Goal: Find specific page/section: Find specific page/section

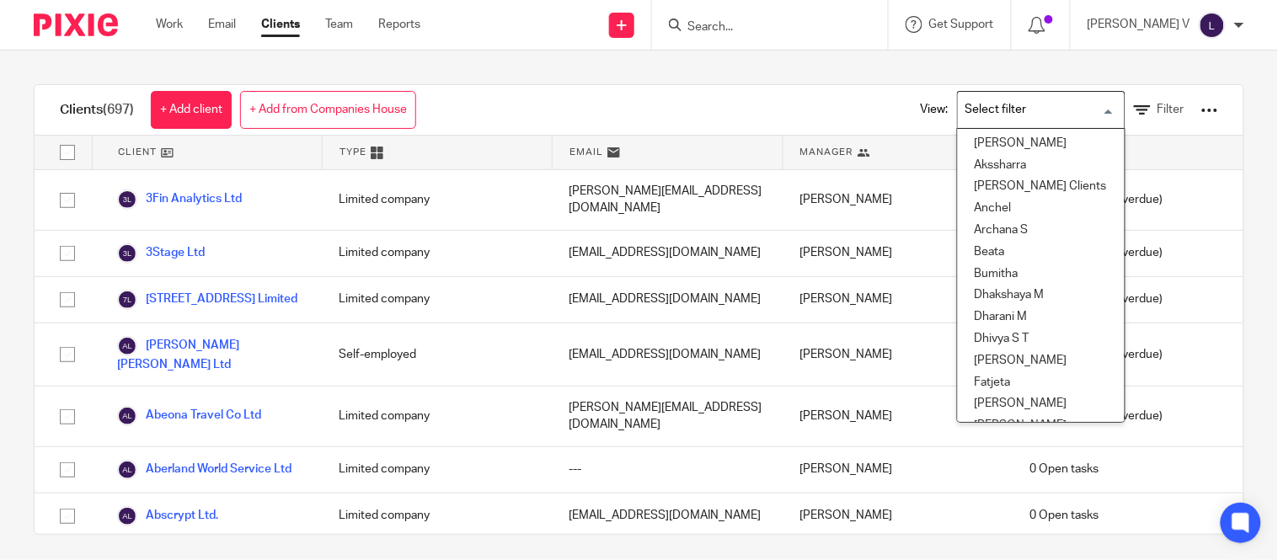
click at [1013, 116] on input "Search for option" at bounding box center [1037, 109] width 156 height 29
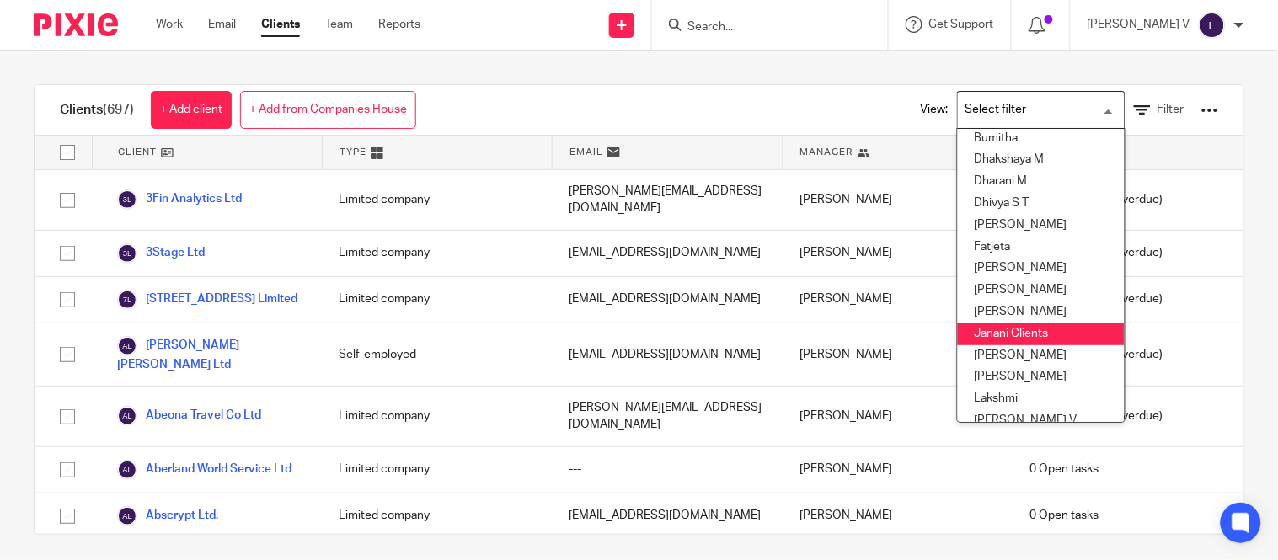
scroll to position [136, 0]
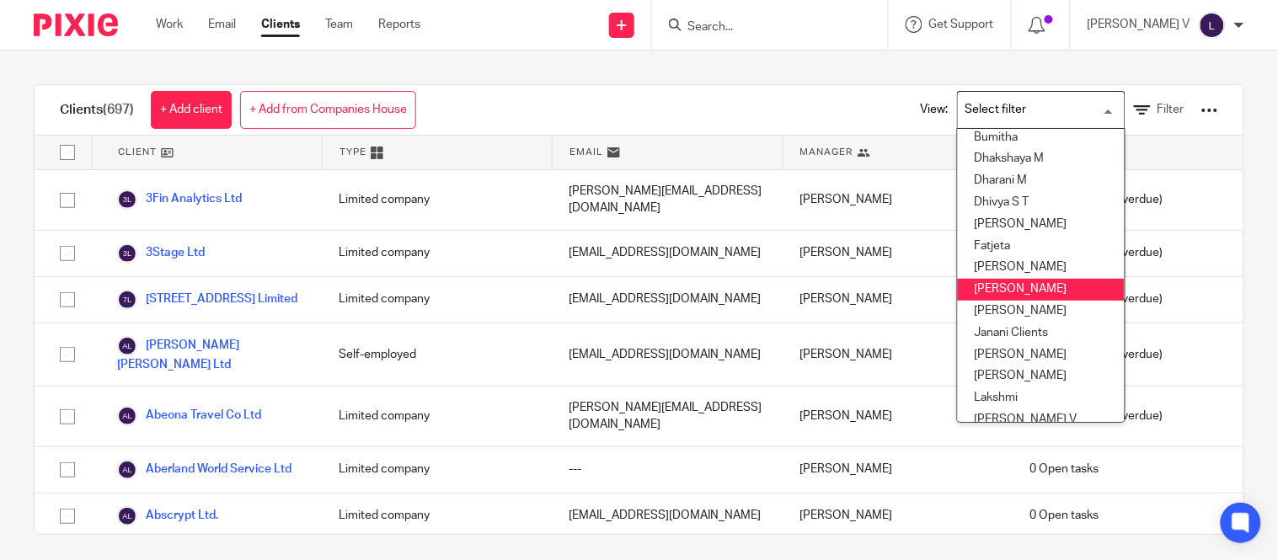
click at [1022, 290] on li "[PERSON_NAME]" at bounding box center [1041, 290] width 167 height 22
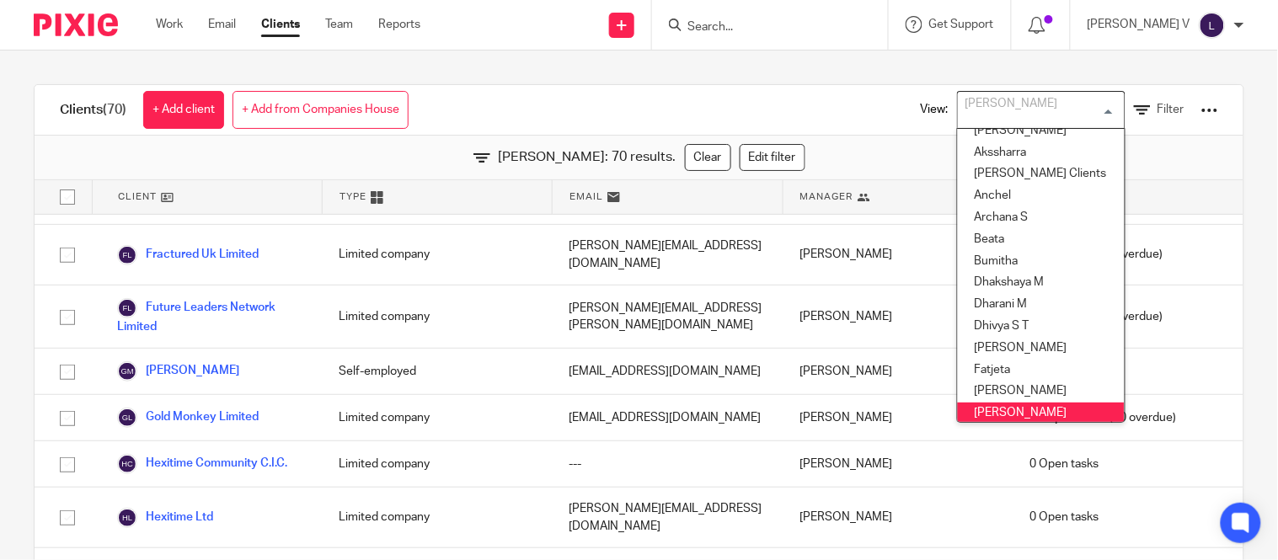
scroll to position [1329, 0]
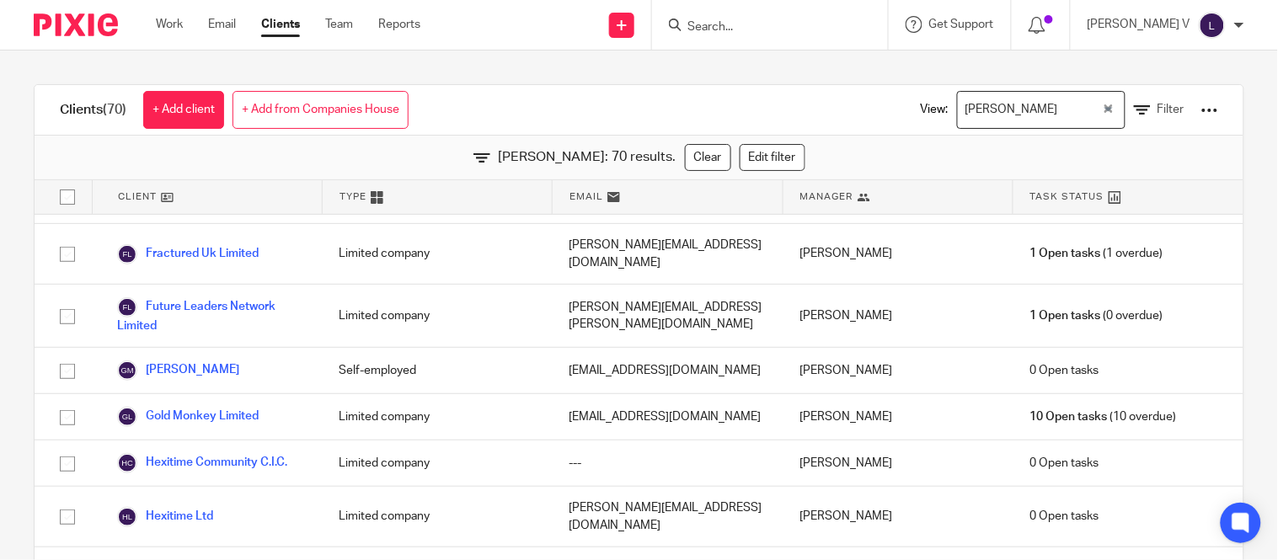
click at [447, 90] on div "Clients (70) + Add client + Add from Companies House View: Hely Patel Loading..…" at bounding box center [639, 110] width 1209 height 51
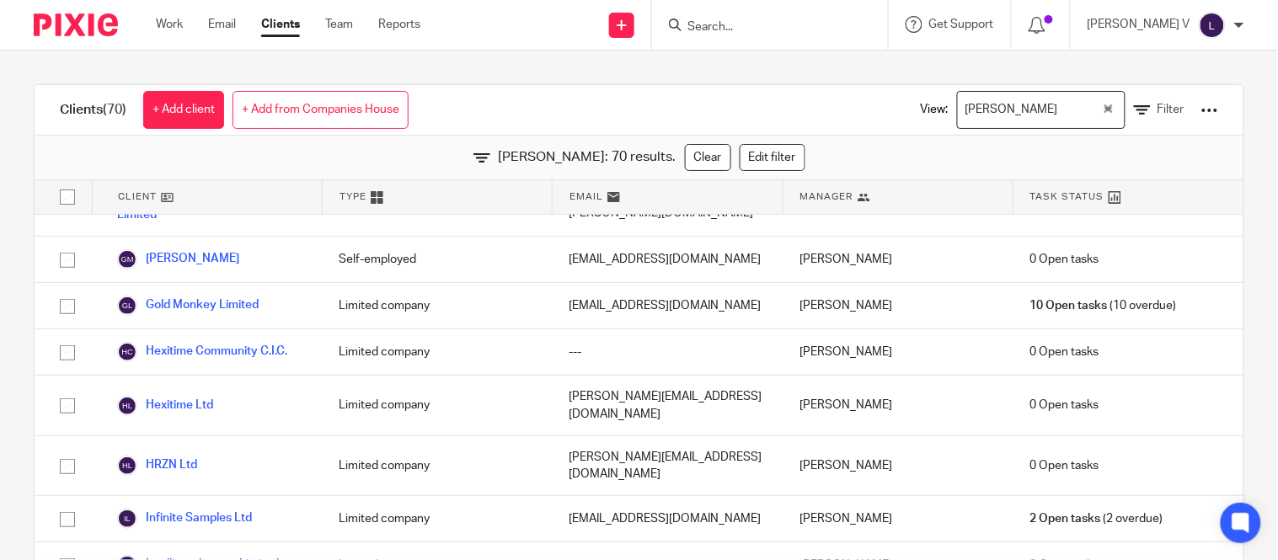
scroll to position [1445, 0]
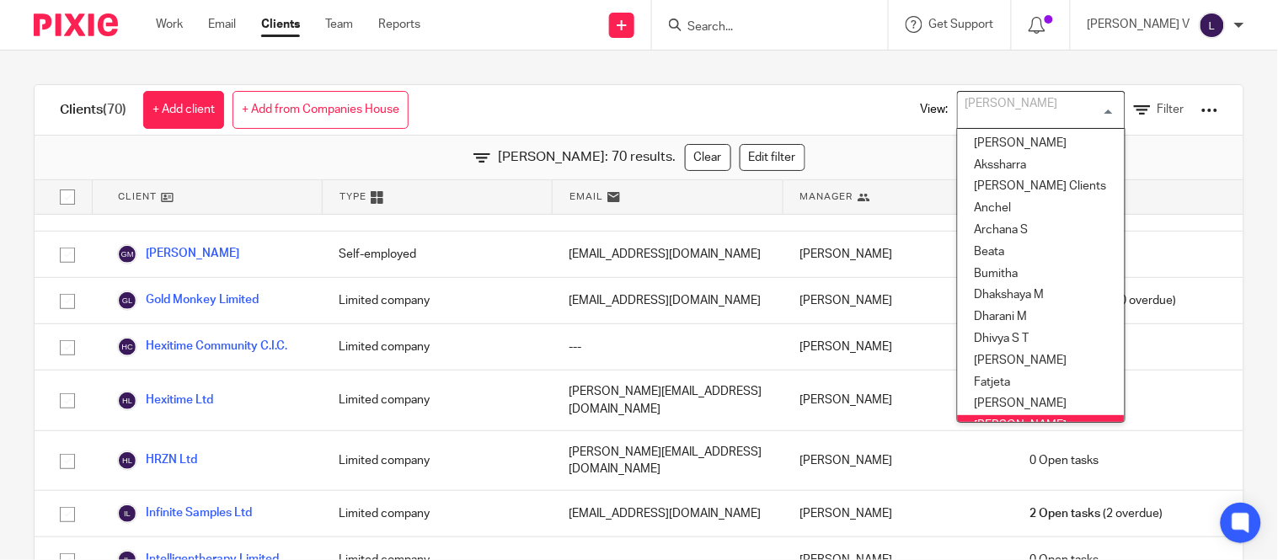
click at [969, 103] on div "[PERSON_NAME]" at bounding box center [1037, 108] width 159 height 33
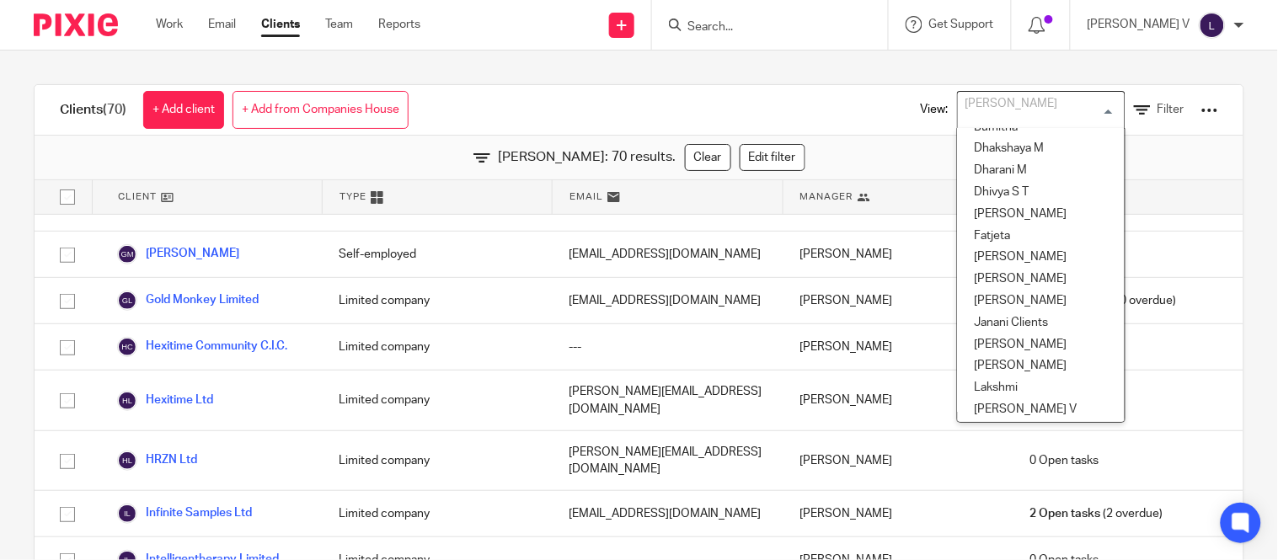
scroll to position [149, 0]
click at [971, 406] on li "[PERSON_NAME] V" at bounding box center [1041, 408] width 167 height 22
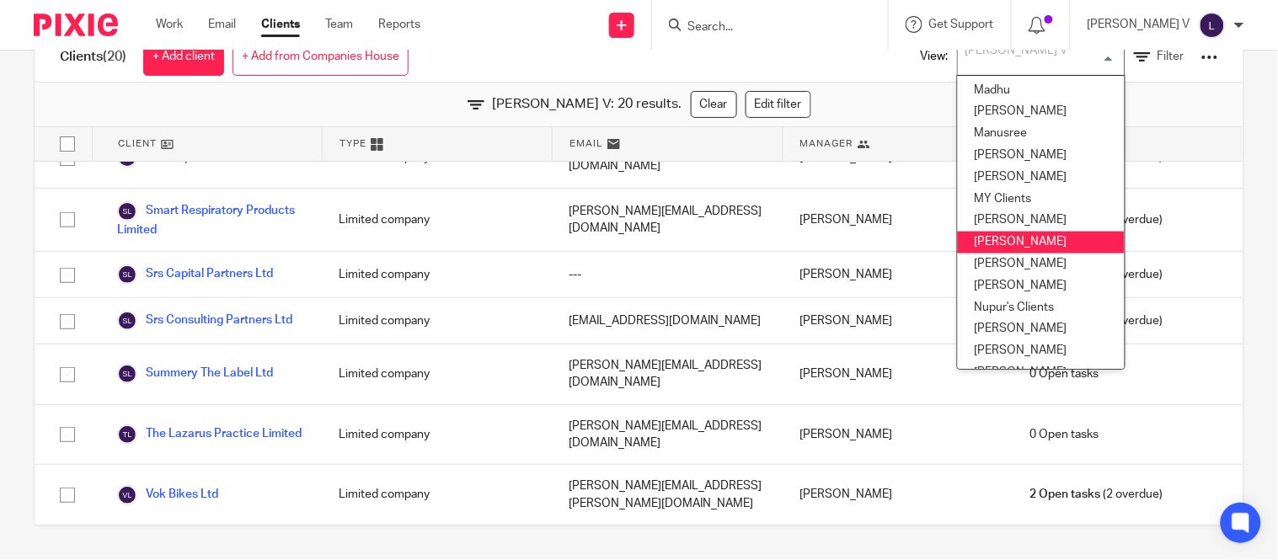
scroll to position [456, 0]
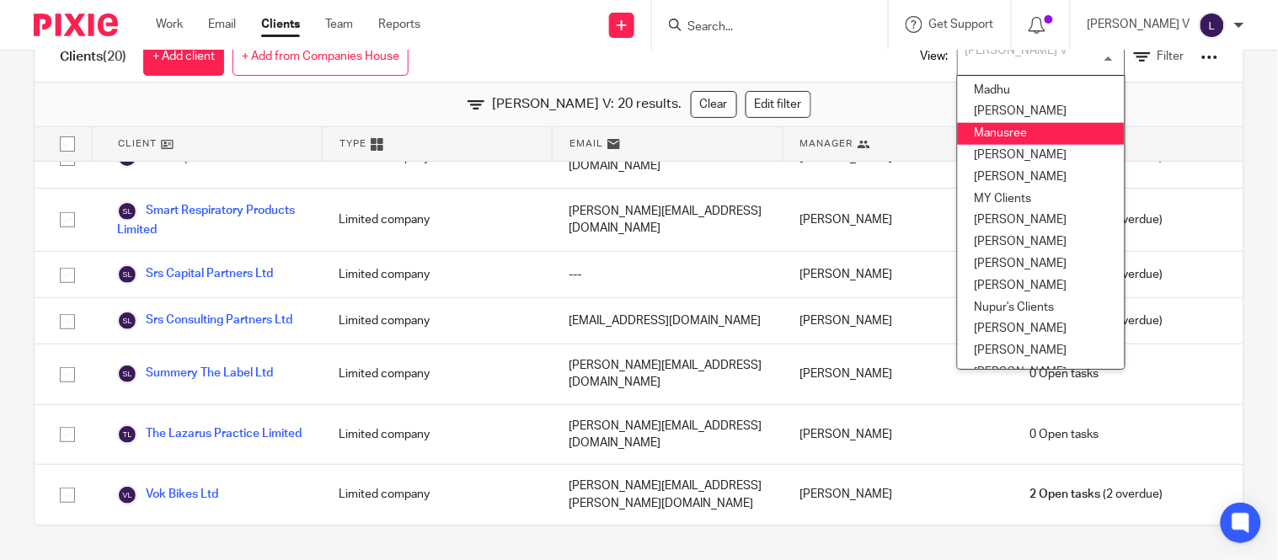
click at [971, 141] on li "Manusree" at bounding box center [1041, 134] width 167 height 22
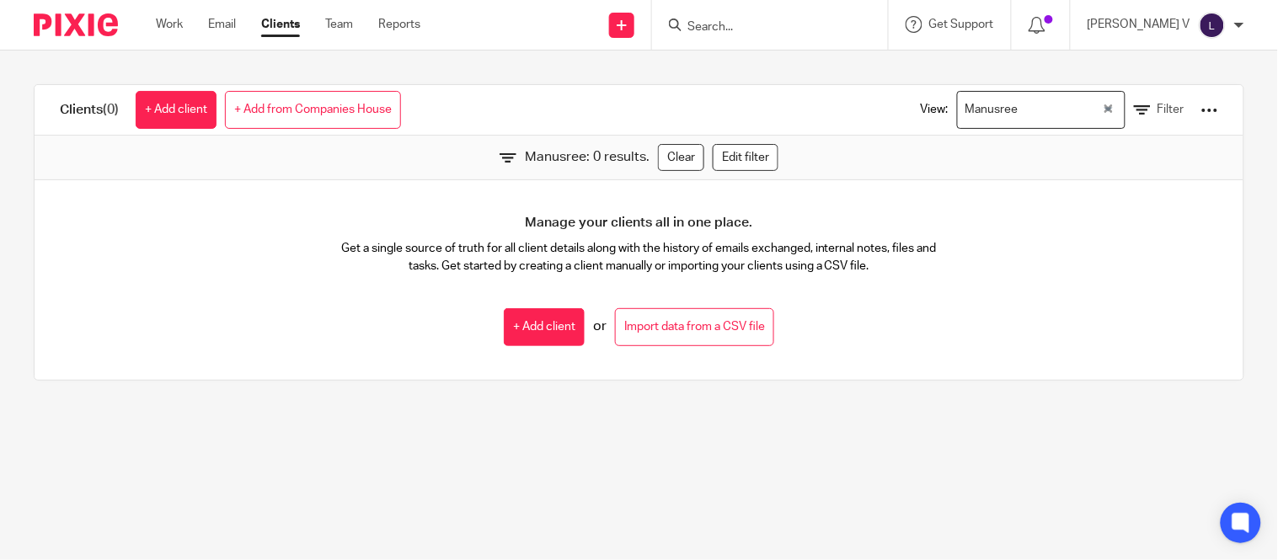
scroll to position [0, 0]
click at [969, 120] on div "Manusree" at bounding box center [1030, 108] width 144 height 33
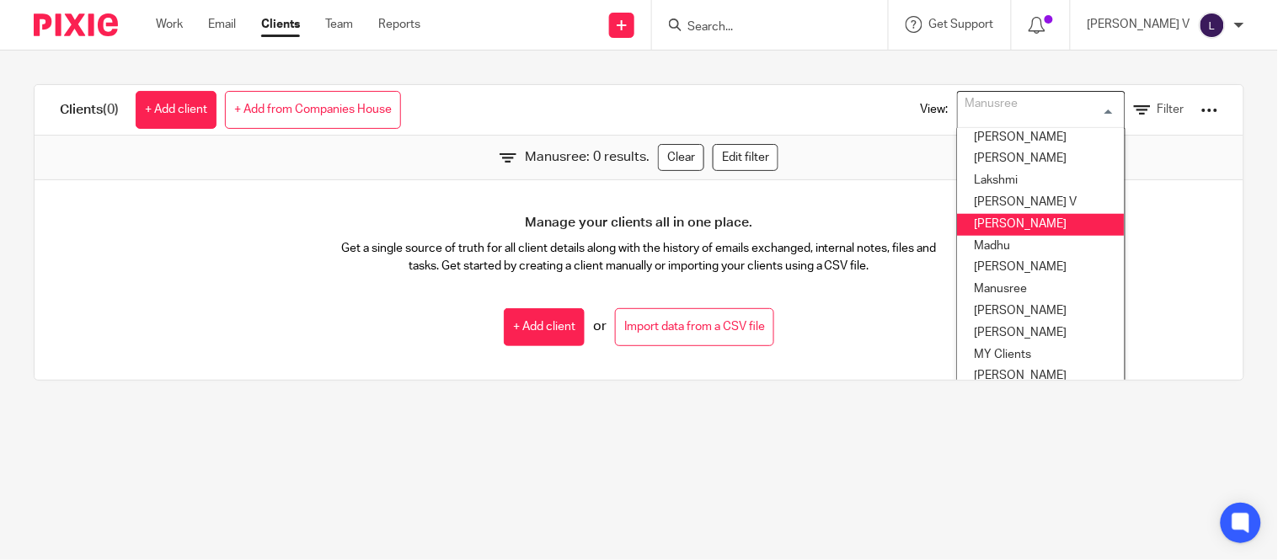
scroll to position [355, 0]
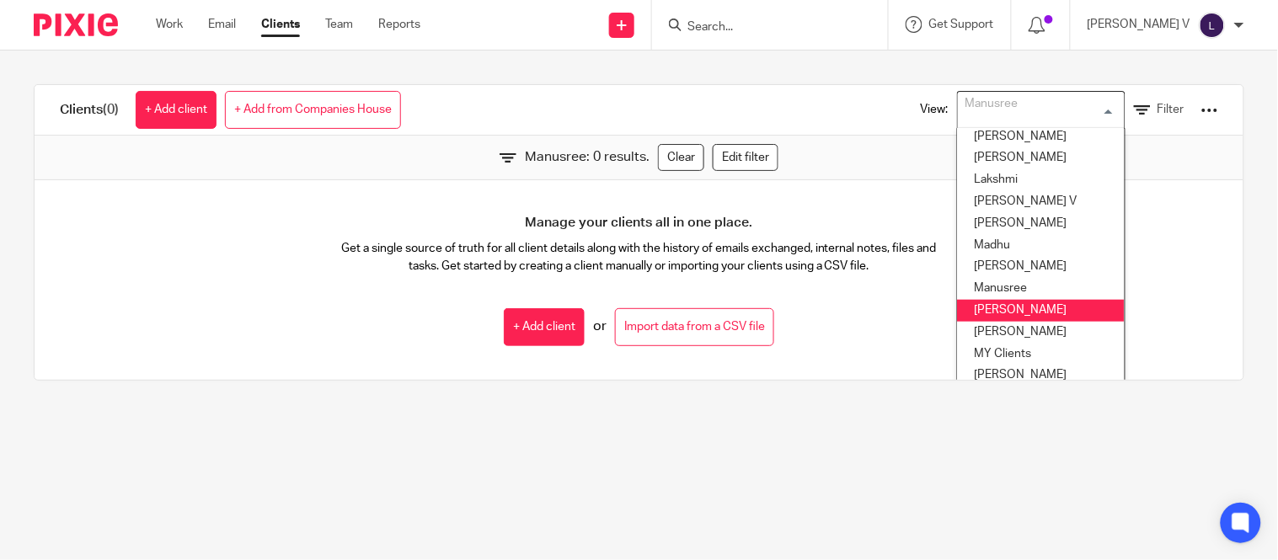
click at [974, 301] on li "Mithun" at bounding box center [1041, 311] width 167 height 22
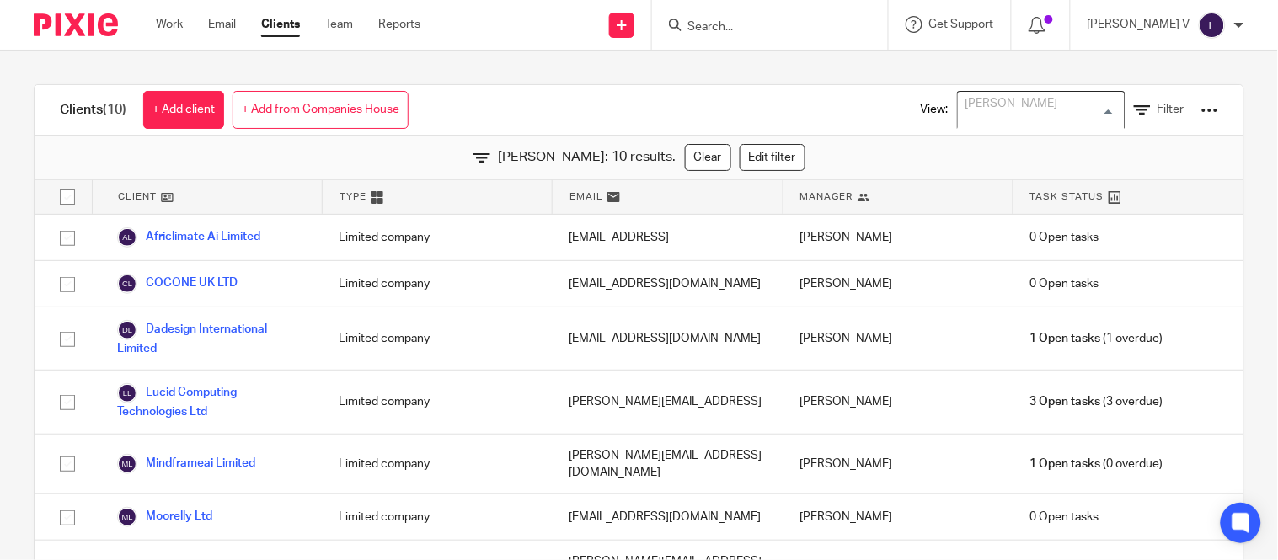
click at [974, 122] on div "Mithun" at bounding box center [1037, 108] width 159 height 33
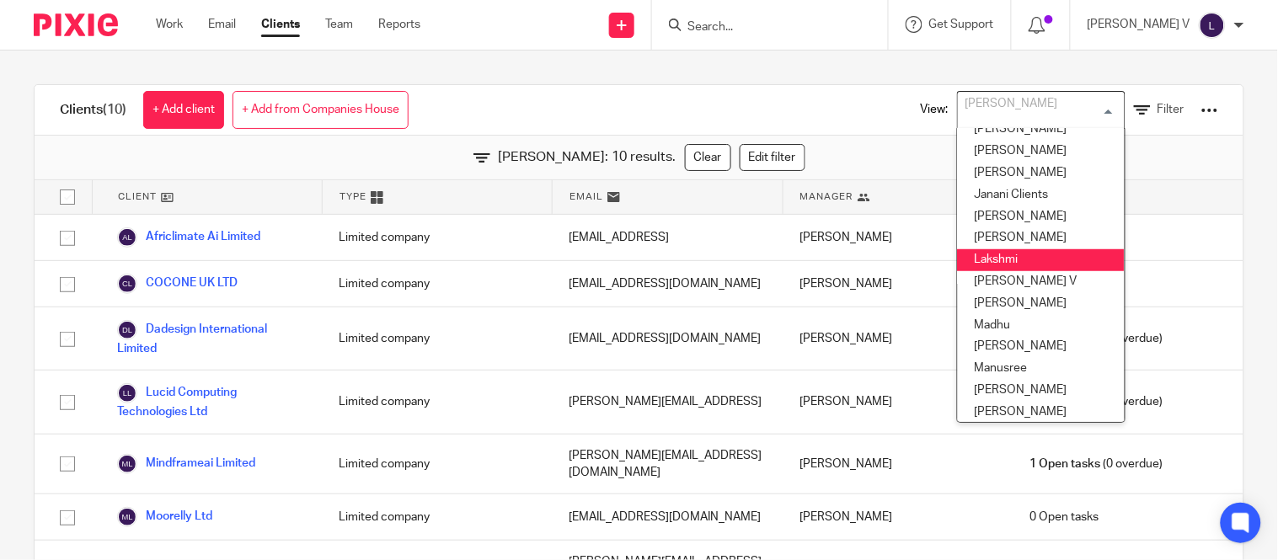
scroll to position [273, 2]
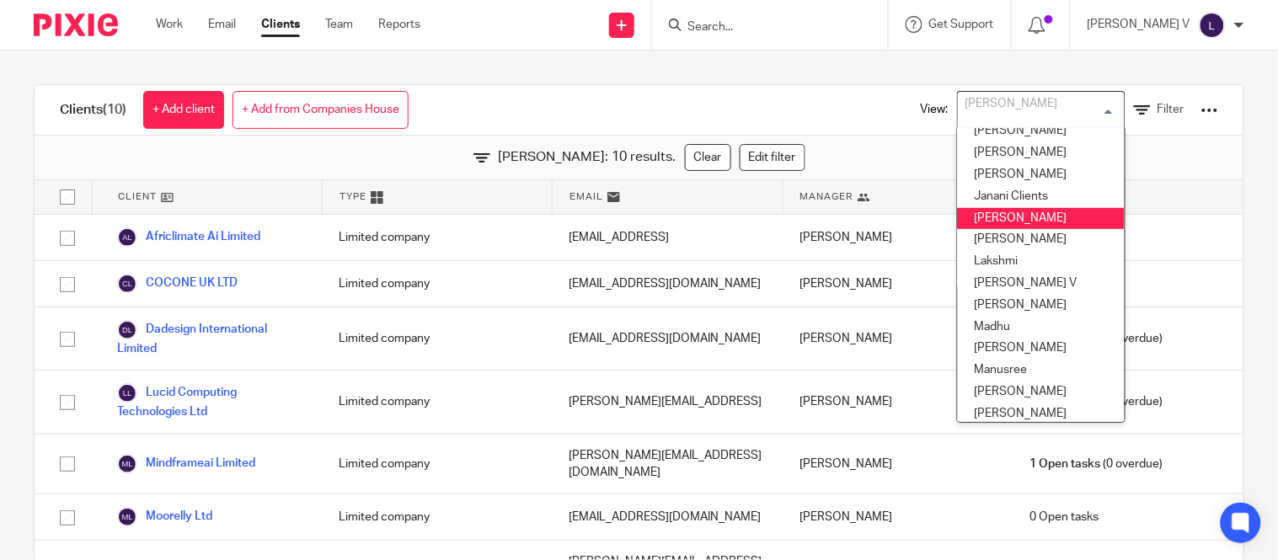
click at [974, 208] on li "Kavya T" at bounding box center [1041, 219] width 167 height 22
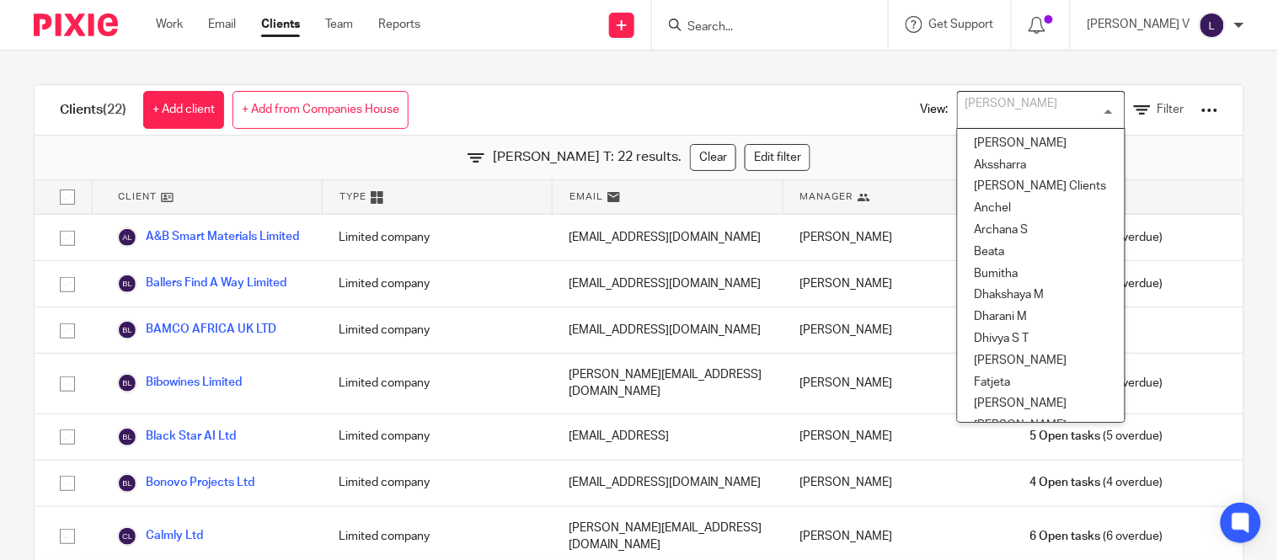
scroll to position [78, 0]
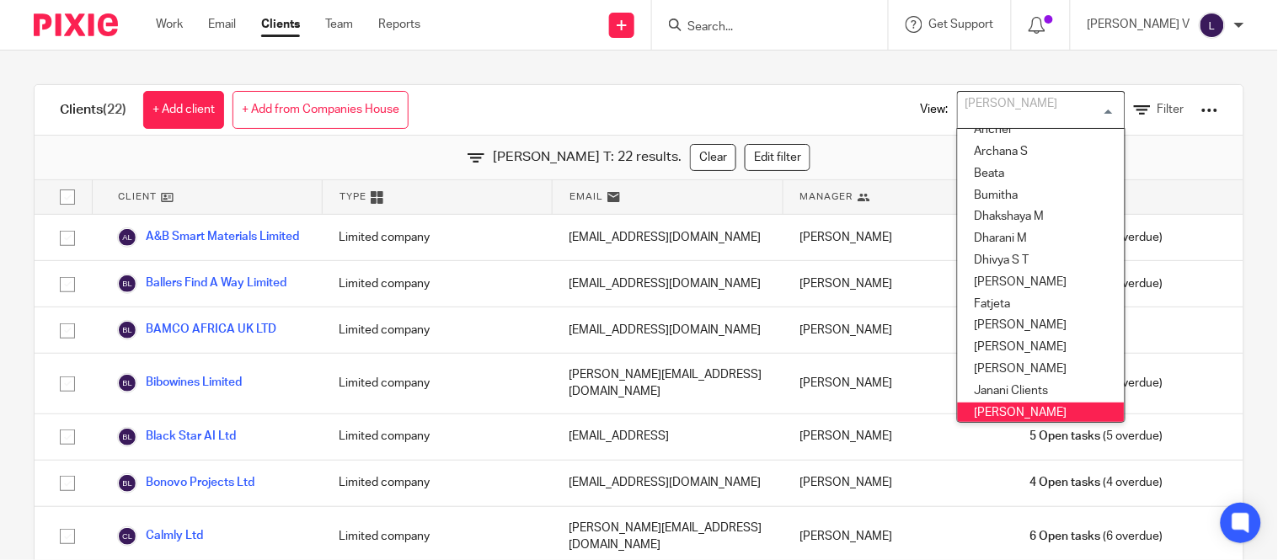
click at [742, 20] on input "Search" at bounding box center [762, 27] width 152 height 15
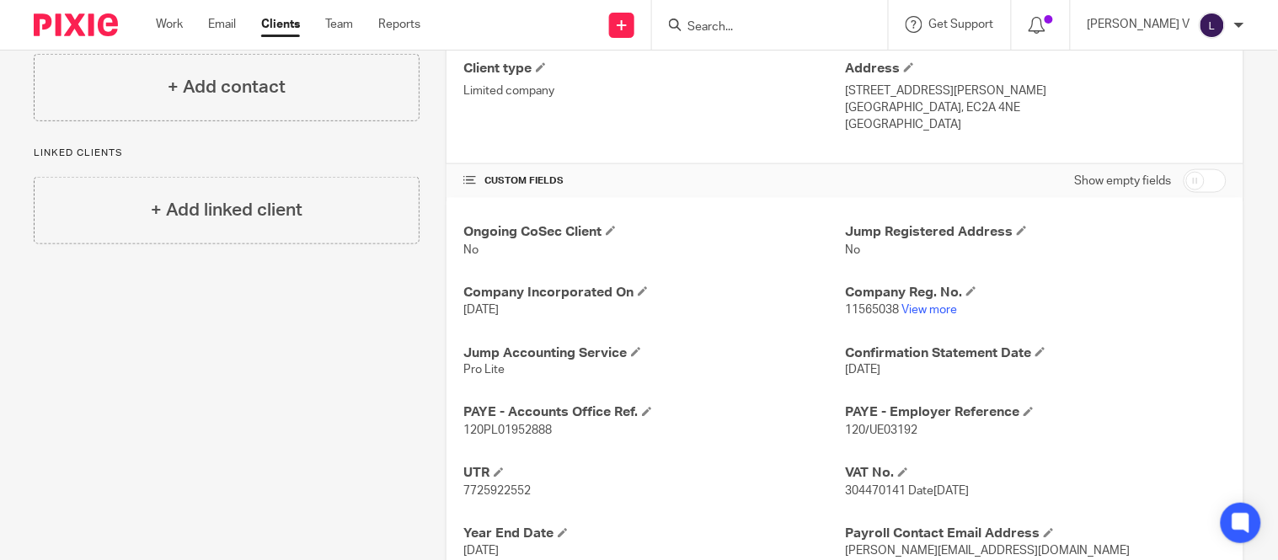
scroll to position [450, 0]
click at [921, 313] on link "View more" at bounding box center [929, 309] width 56 height 12
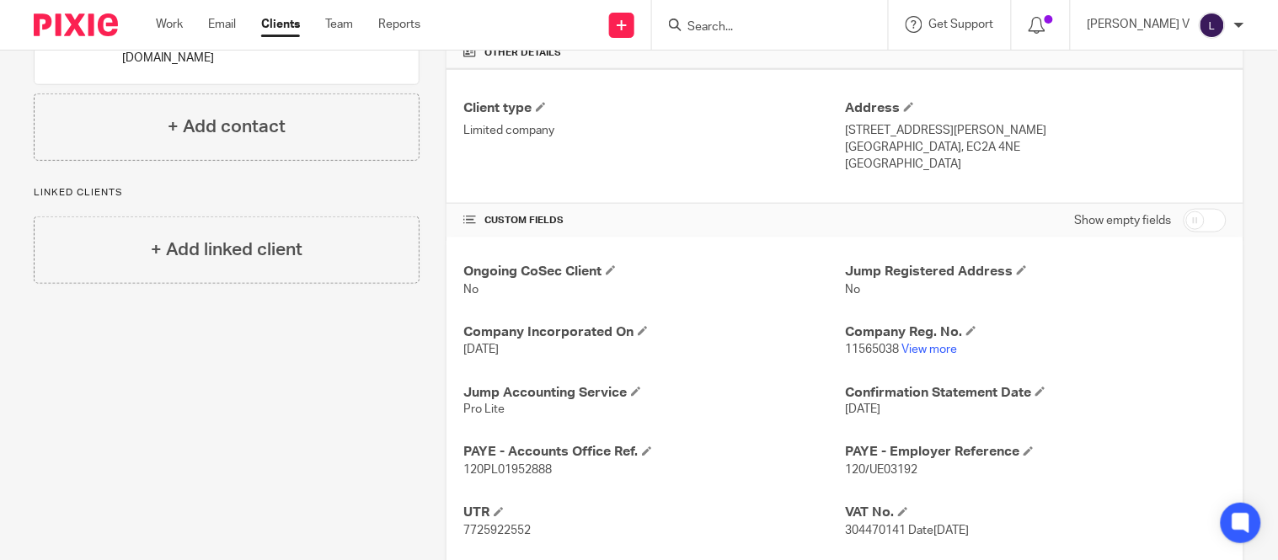
scroll to position [570, 0]
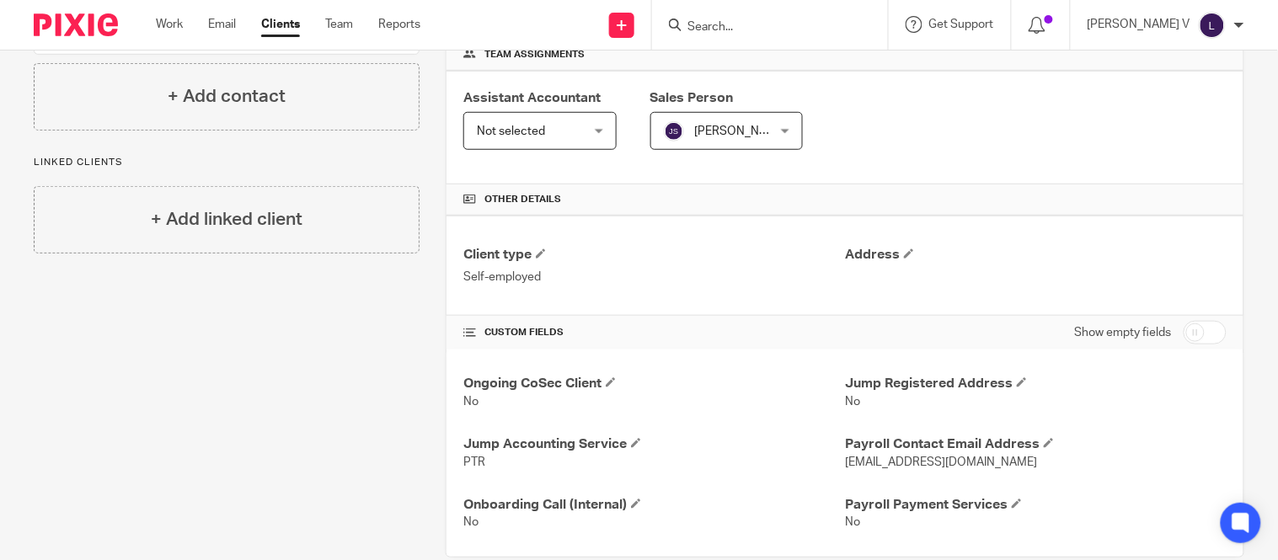
scroll to position [295, 0]
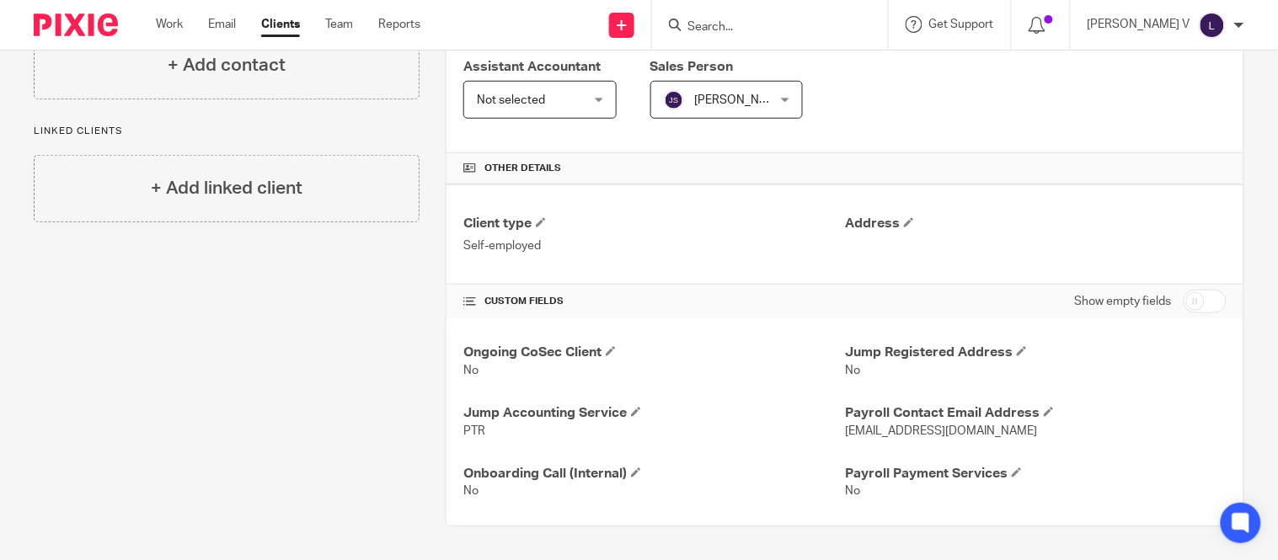
click at [763, 29] on input "Search" at bounding box center [762, 27] width 152 height 15
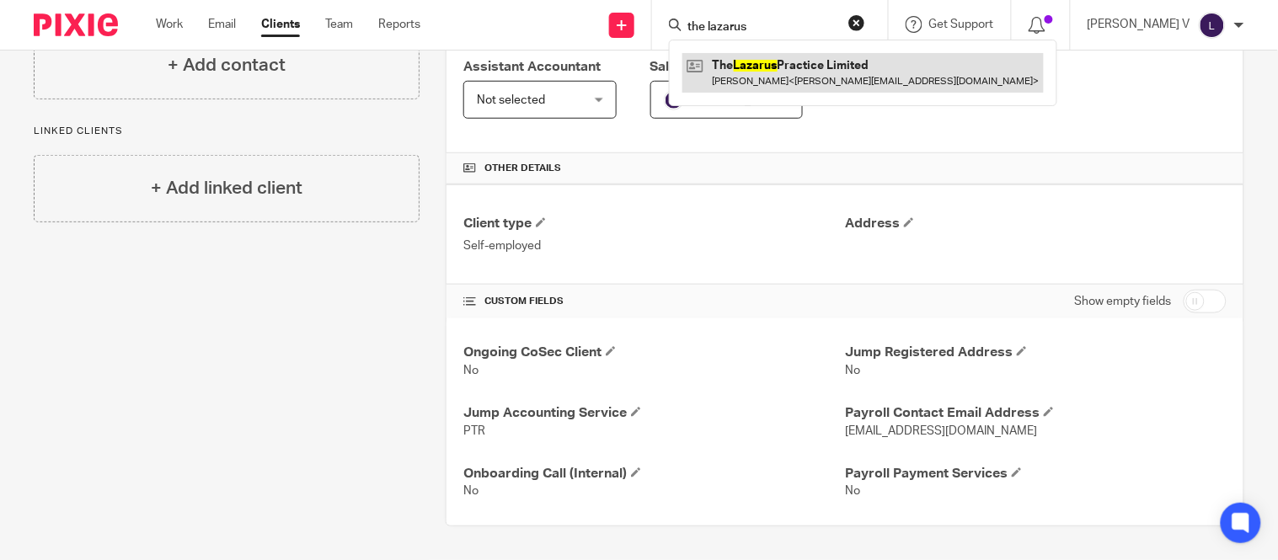
type input "the lazarus"
click at [785, 79] on link at bounding box center [862, 72] width 361 height 39
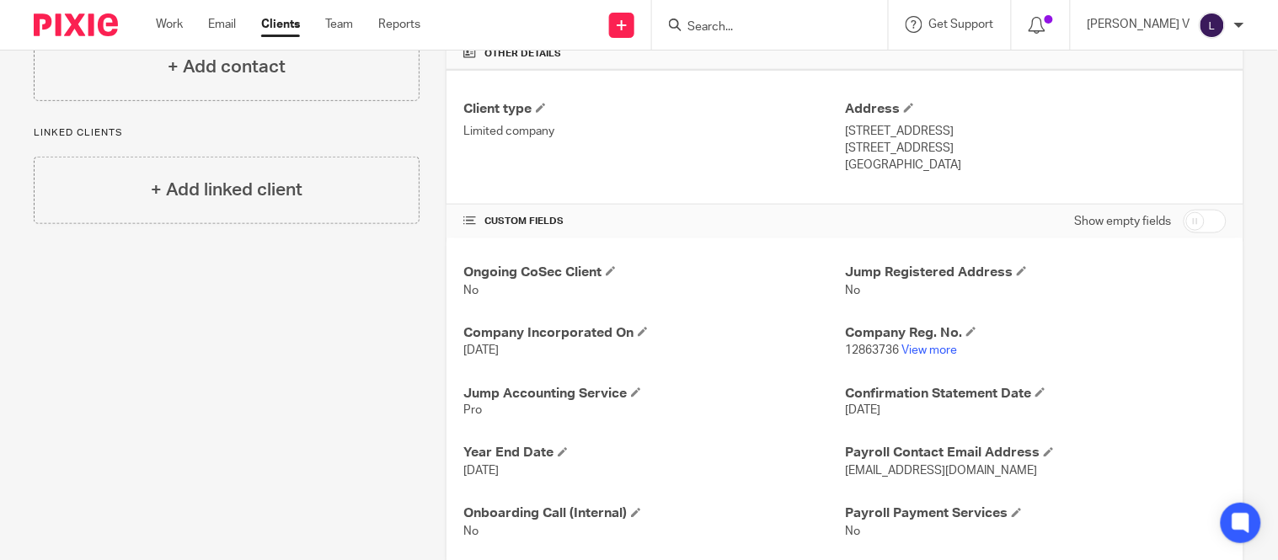
scroll to position [449, 0]
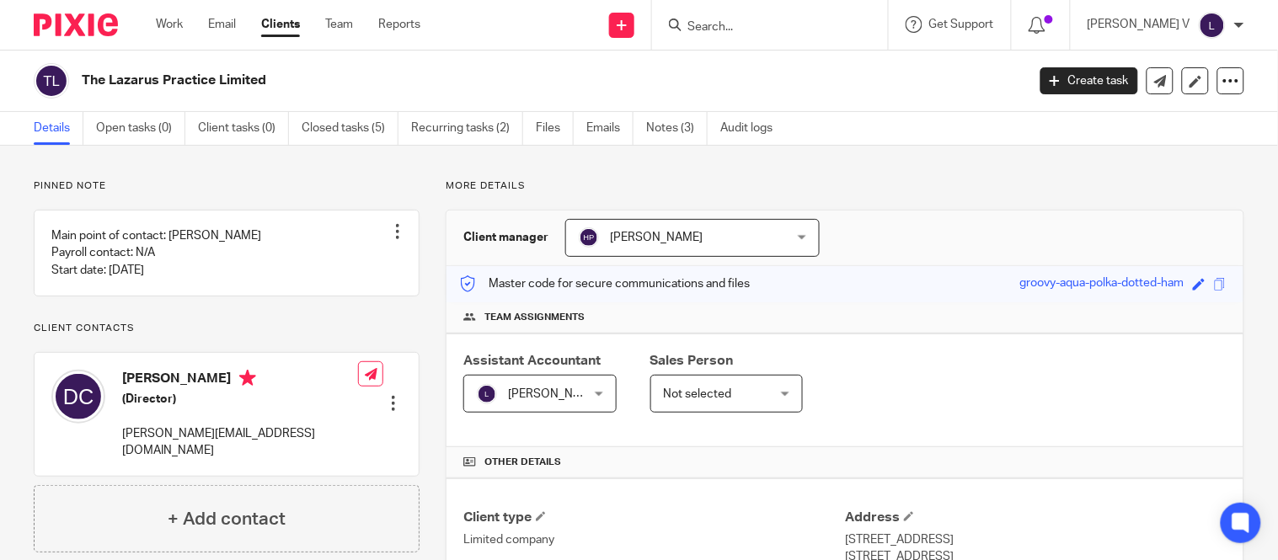
scroll to position [372, 0]
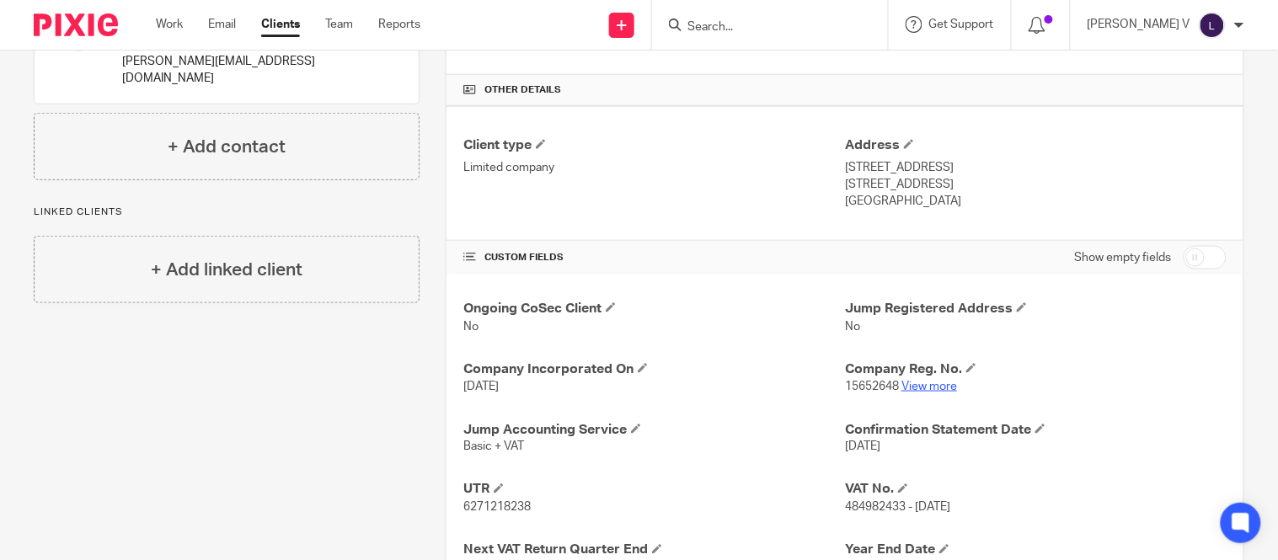
click at [912, 388] on link "View more" at bounding box center [929, 387] width 56 height 12
click at [766, 28] on input "Search" at bounding box center [762, 27] width 152 height 15
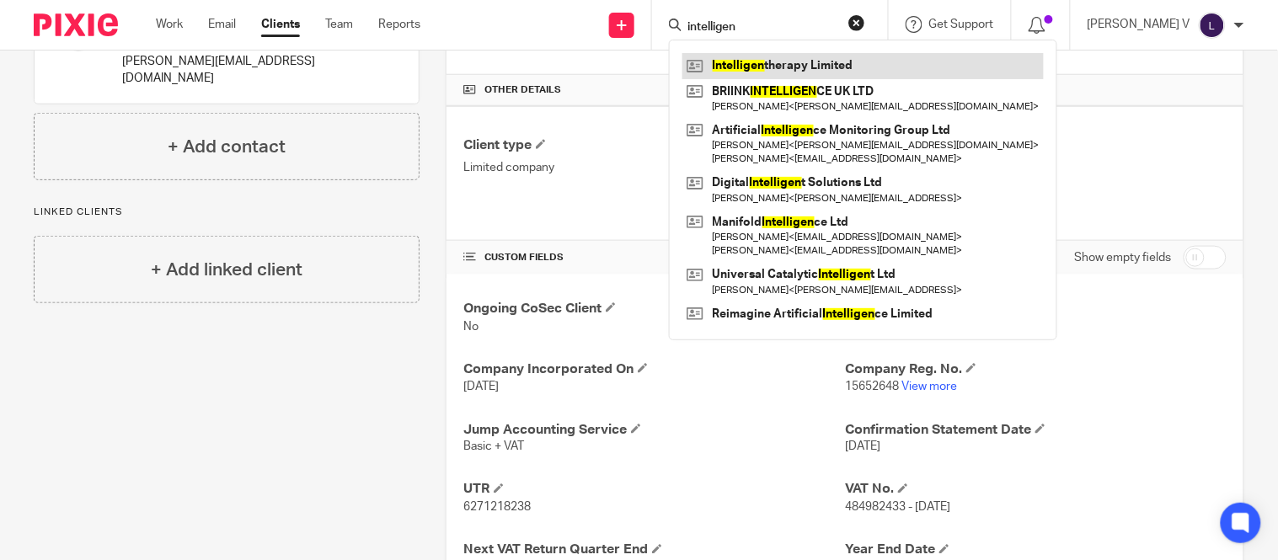
type input "intelligen"
click at [768, 54] on link at bounding box center [862, 65] width 361 height 25
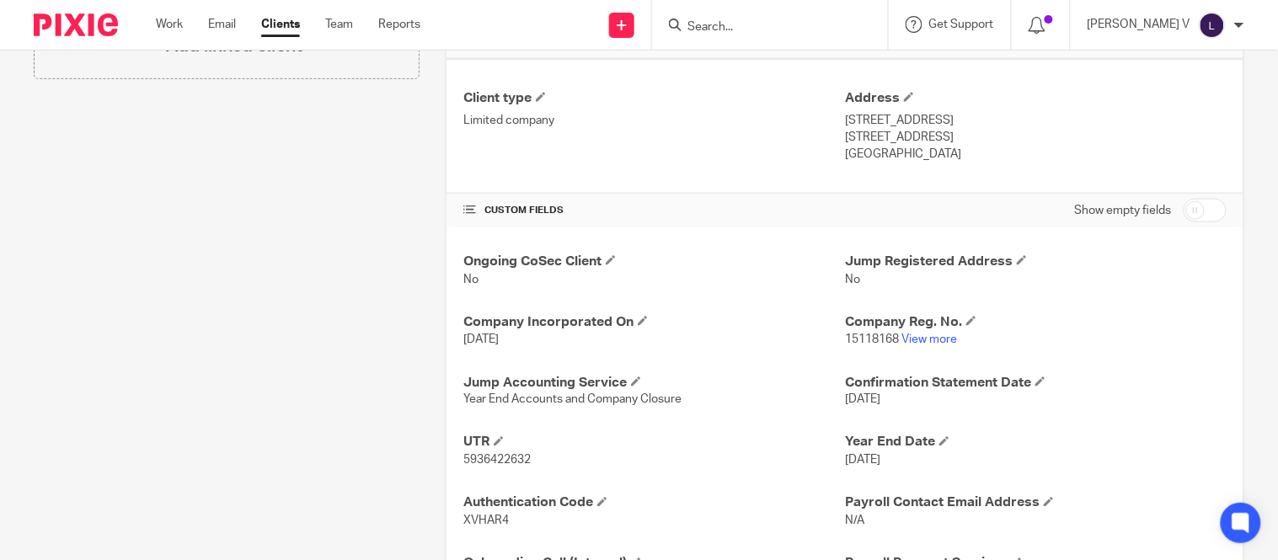
scroll to position [441, 0]
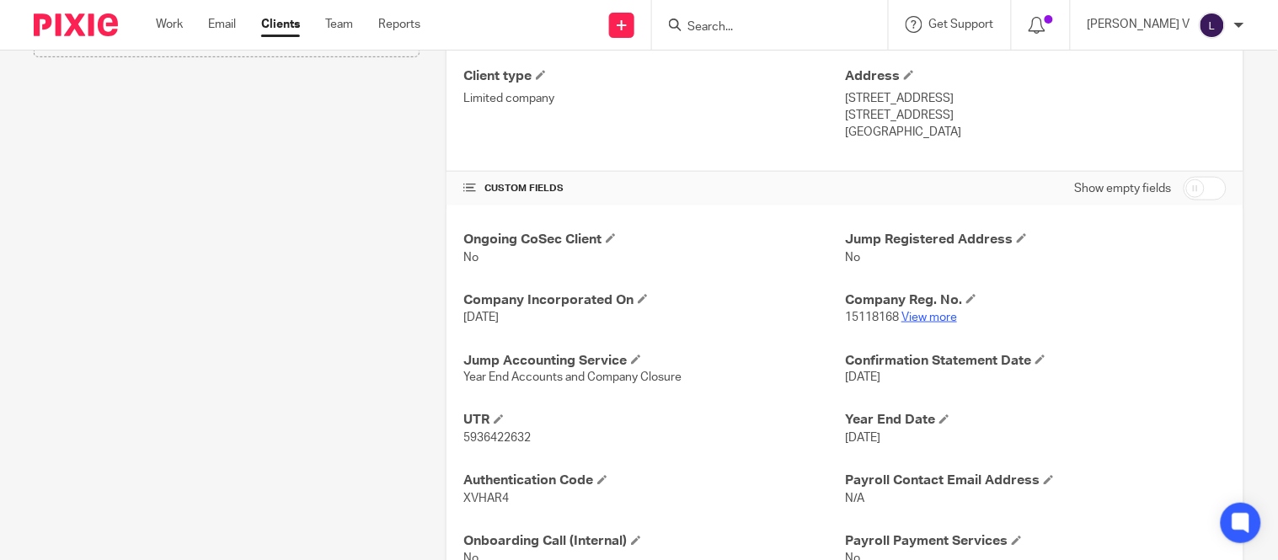
click at [901, 318] on link "View more" at bounding box center [929, 318] width 56 height 12
